Goal: Check status: Check status

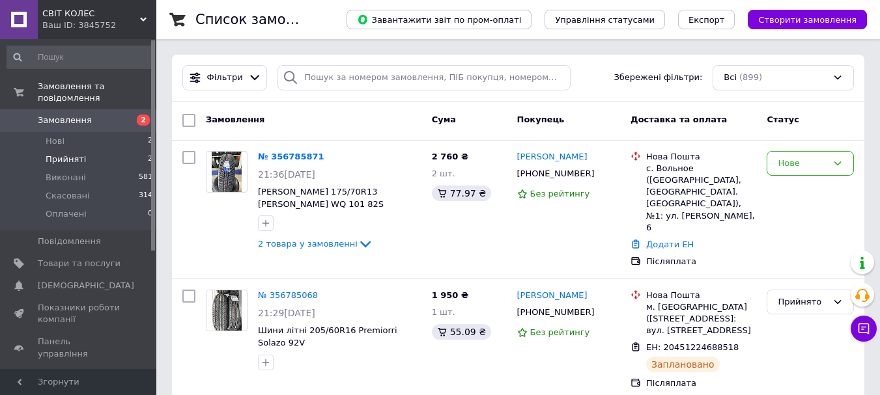
click at [72, 154] on span "Прийняті" at bounding box center [66, 160] width 40 height 12
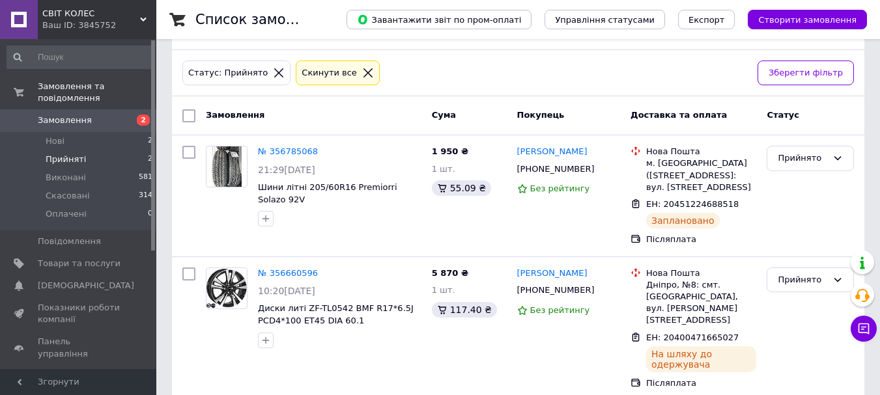
scroll to position [60, 0]
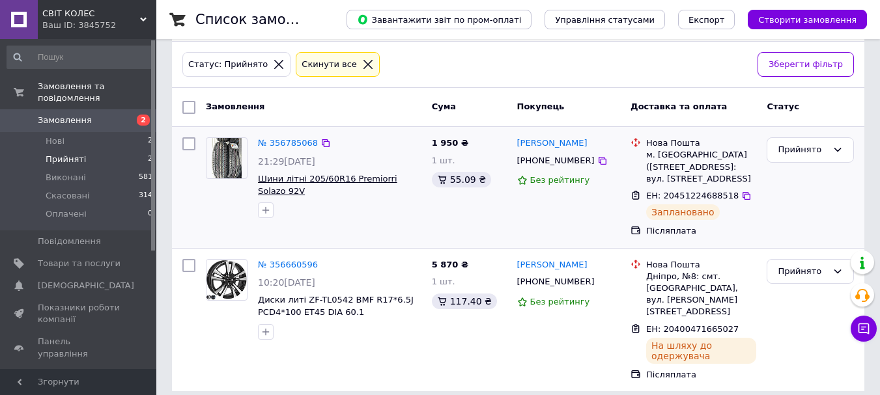
click at [378, 182] on span "Шини літні 205/60R16 Premiorri Solazo 92V" at bounding box center [327, 185] width 139 height 22
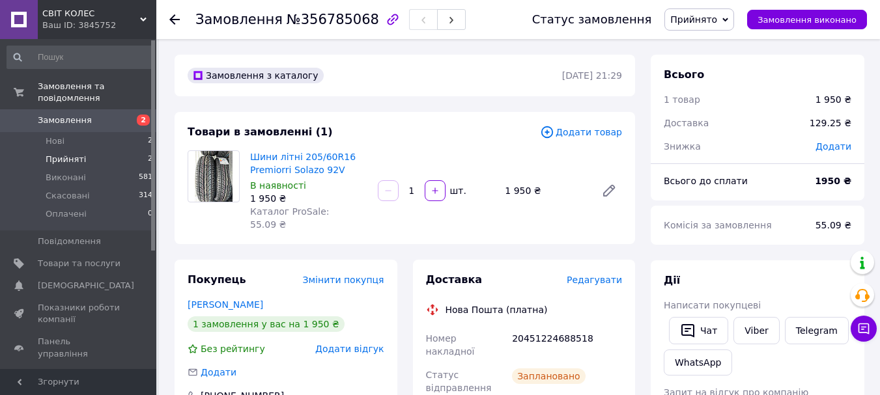
click at [59, 154] on span "Прийняті" at bounding box center [66, 160] width 40 height 12
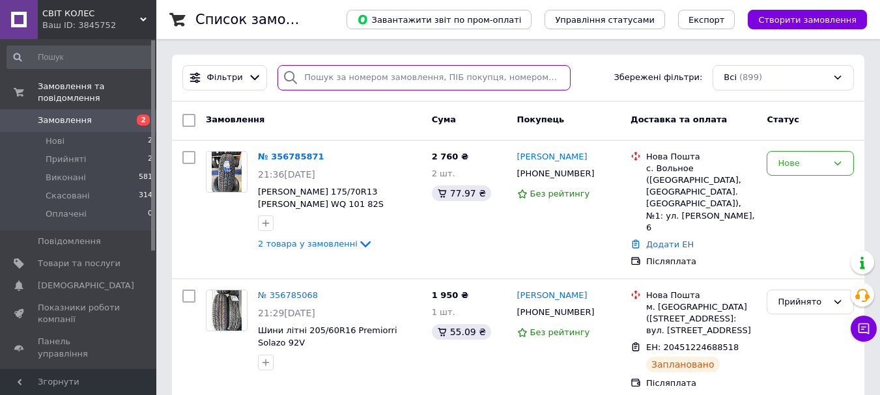
click at [471, 77] on input "search" at bounding box center [423, 77] width 292 height 25
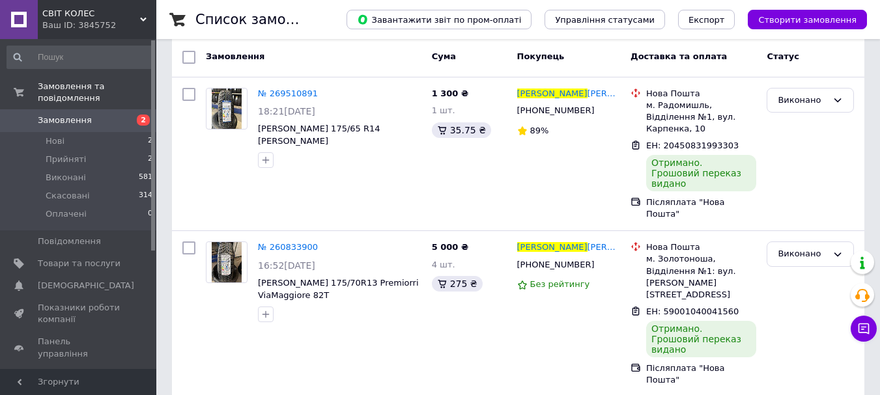
scroll to position [81, 0]
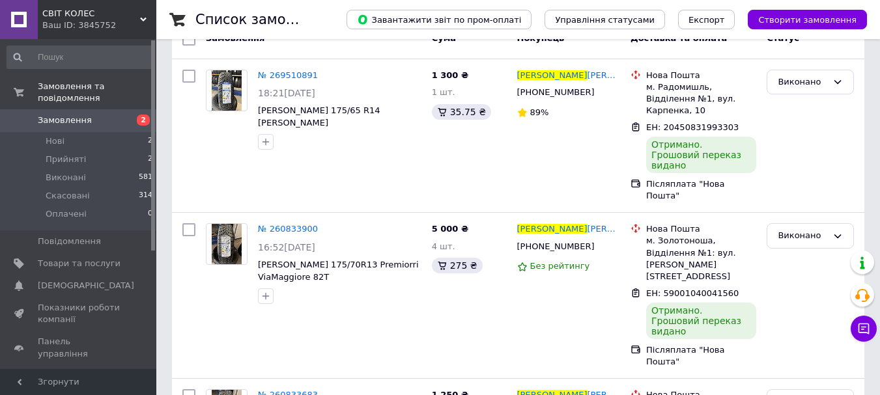
type input "[PERSON_NAME]"
